Goal: Task Accomplishment & Management: Use online tool/utility

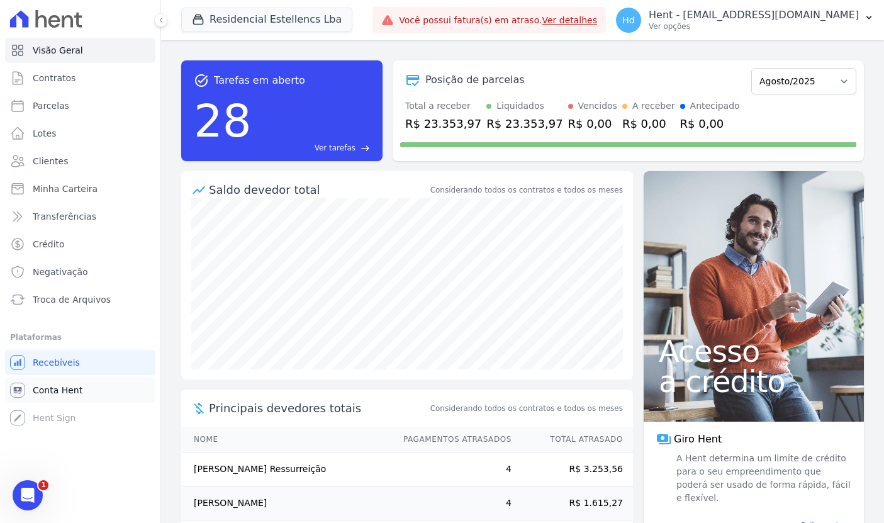
click at [94, 386] on link "Conta Hent" at bounding box center [80, 390] width 150 height 25
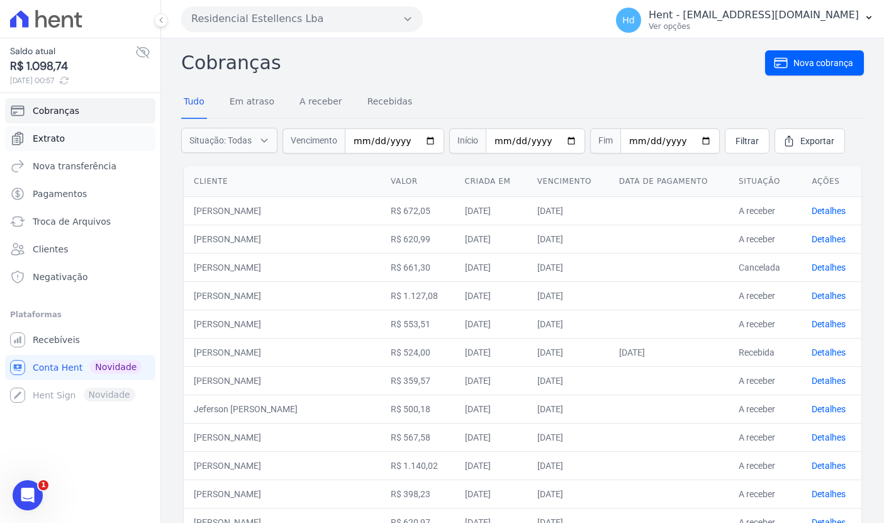
click at [102, 142] on link "Extrato" at bounding box center [80, 138] width 150 height 25
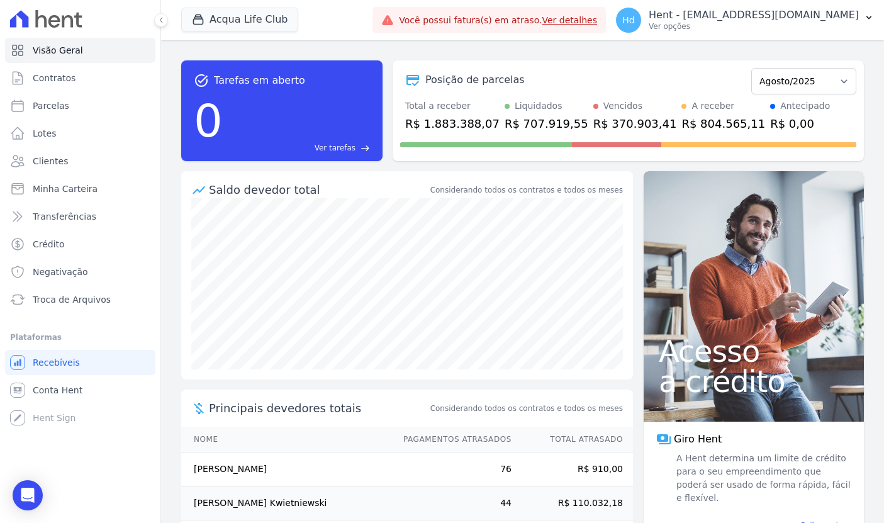
click at [852, 25] on p "Ver opções" at bounding box center [754, 26] width 210 height 10
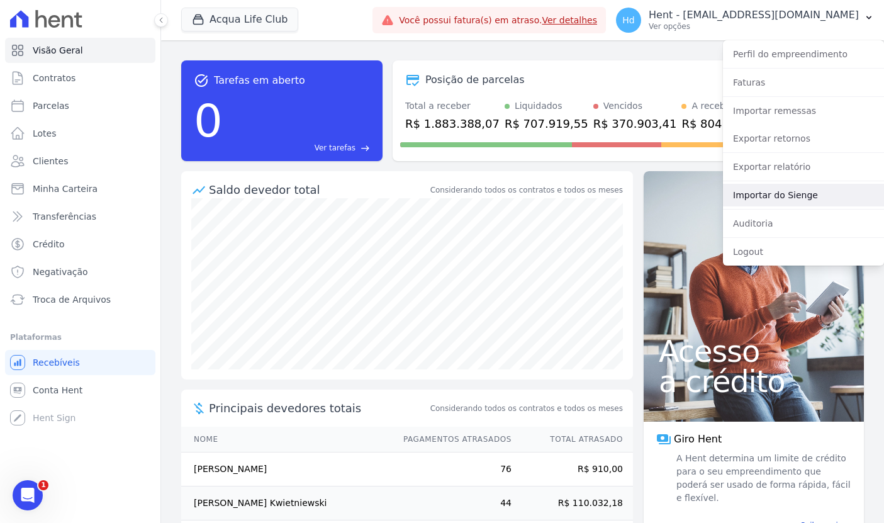
click at [773, 199] on link "Importar do Sienge" at bounding box center [803, 195] width 161 height 23
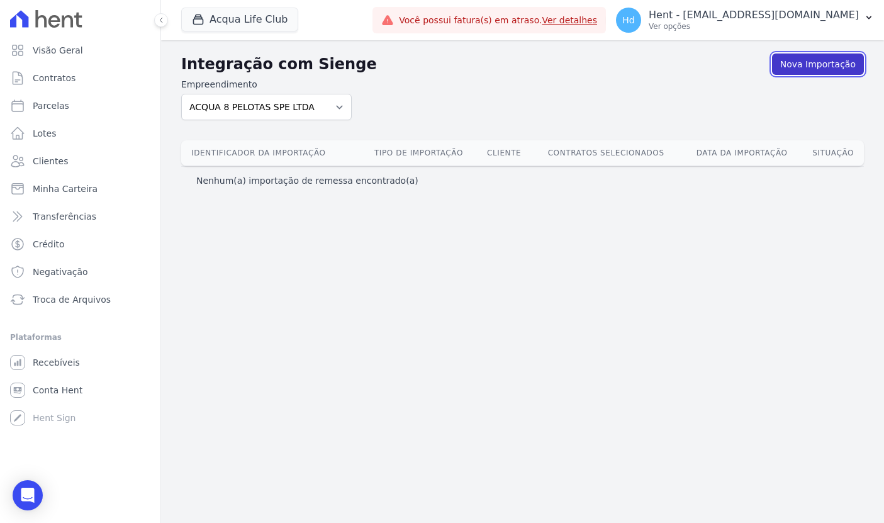
click at [800, 70] on link "Nova Importação" at bounding box center [818, 63] width 92 height 21
click at [293, 113] on select "ACQUA 8 PELOTAS SPE LTDA ACQUA LIFE CLUB Administrativo ALTOS DE SANTANA Amaré …" at bounding box center [266, 107] width 171 height 26
select select "41022137-3c76-487f-9043-320c1a167a84"
click at [181, 94] on select "ACQUA 8 PELOTAS SPE LTDA ACQUA LIFE CLUB Administrativo ALTOS DE SANTANA Amaré …" at bounding box center [266, 107] width 171 height 26
click at [807, 64] on link "Nova Importação" at bounding box center [818, 63] width 92 height 21
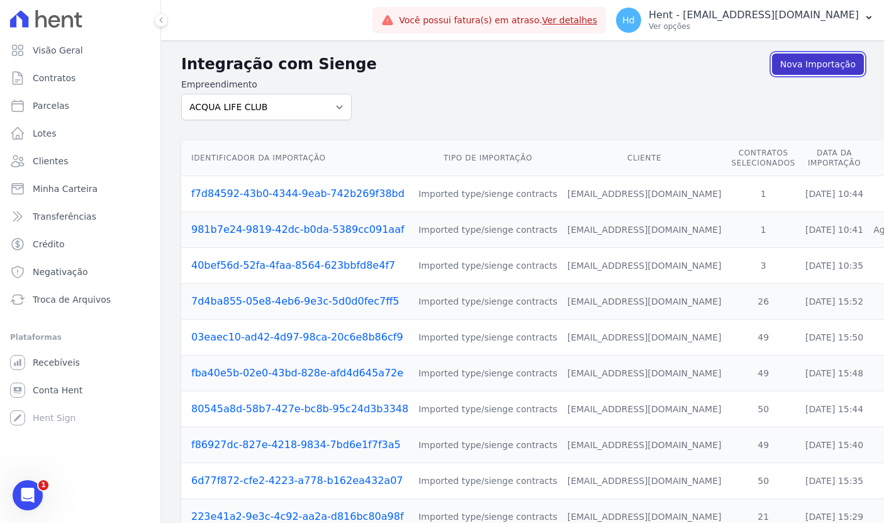
click at [829, 65] on link "Nova Importação" at bounding box center [818, 63] width 92 height 21
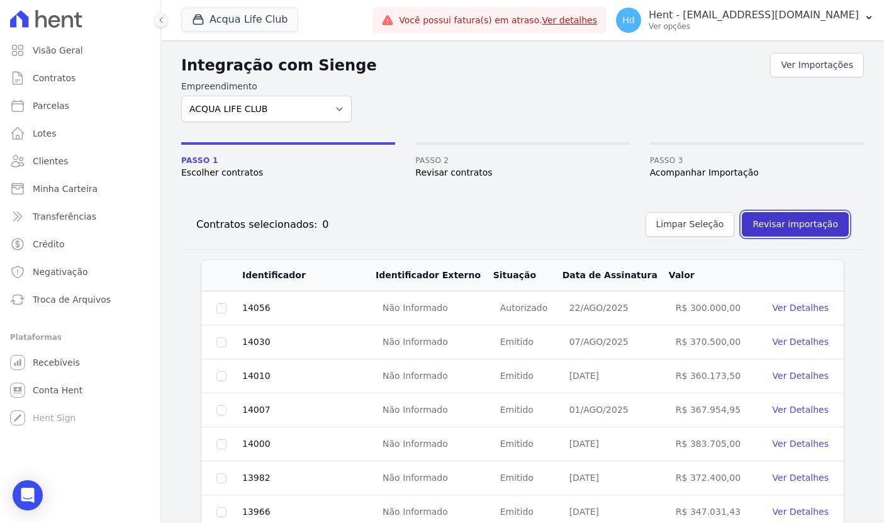
click at [770, 228] on button "Revisar importação" at bounding box center [795, 224] width 107 height 25
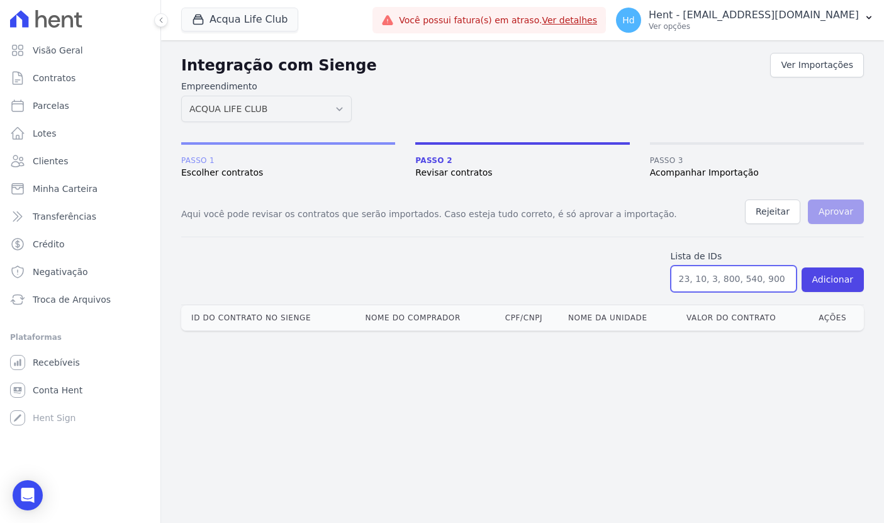
click at [761, 283] on input "text" at bounding box center [734, 279] width 126 height 26
paste input "13840"
type input "13840"
click at [818, 275] on button "Adicionar" at bounding box center [833, 279] width 62 height 25
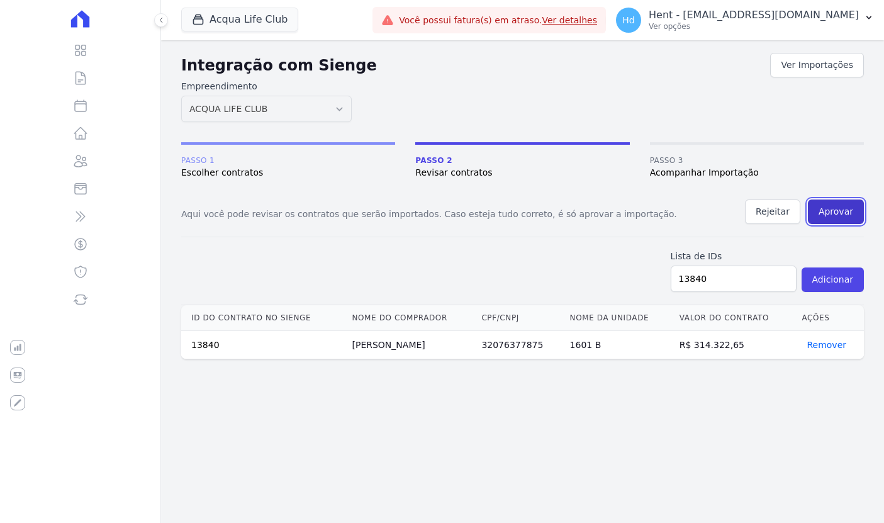
click at [849, 210] on button "Aprovar" at bounding box center [836, 211] width 56 height 25
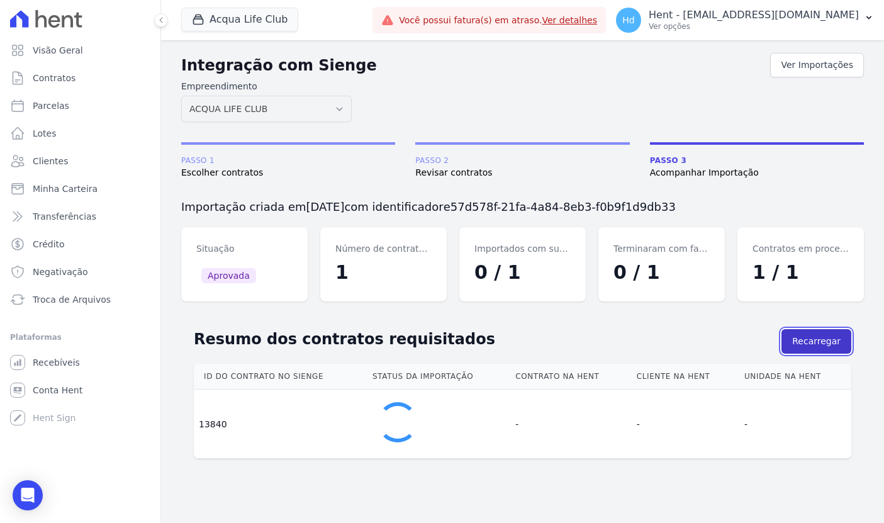
click at [821, 344] on button "Recarregar" at bounding box center [817, 341] width 70 height 25
